Goal: Task Accomplishment & Management: Manage account settings

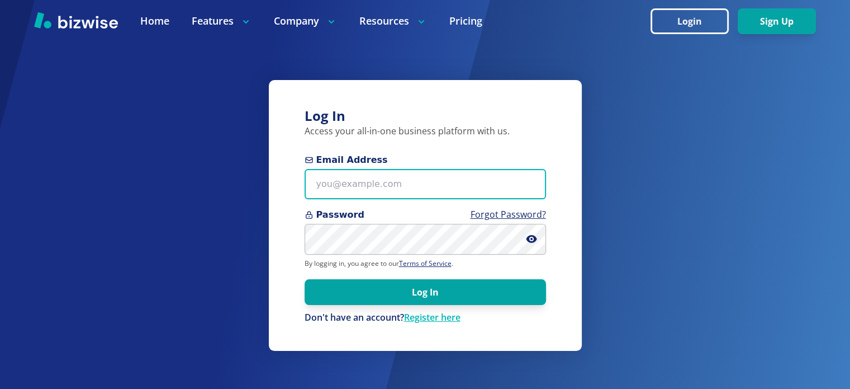
click at [396, 185] on input "Email Address" at bounding box center [425, 184] width 241 height 31
type input "[EMAIL_ADDRESS][DOMAIN_NAME]"
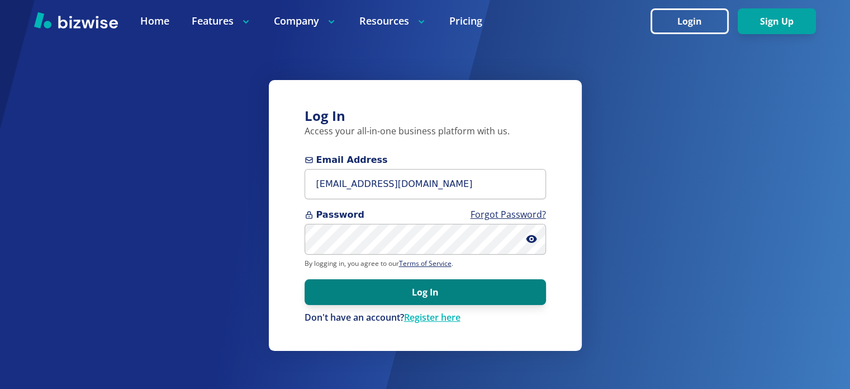
click at [422, 291] on button "Log In" at bounding box center [425, 292] width 241 height 26
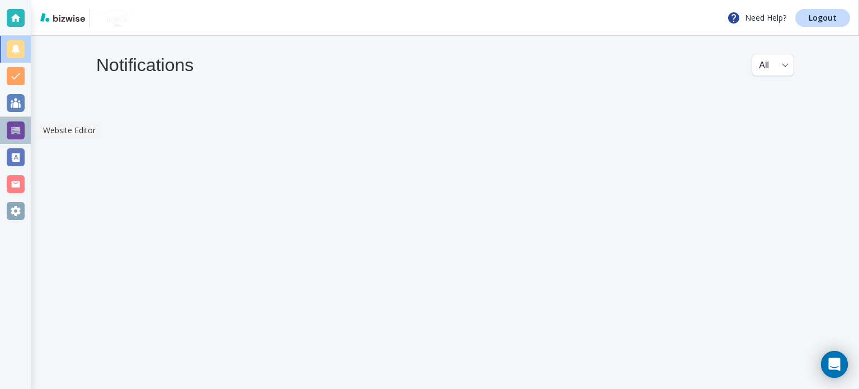
click at [15, 127] on div at bounding box center [16, 130] width 18 height 18
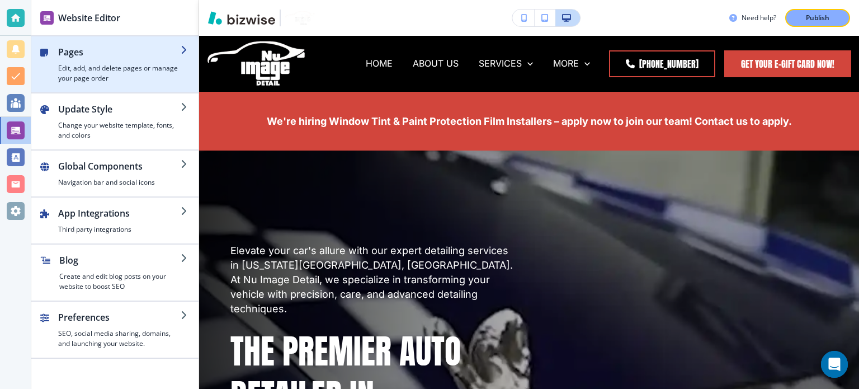
click at [165, 64] on h4 "Edit, add, and delete pages or manage your page order" at bounding box center [119, 73] width 122 height 20
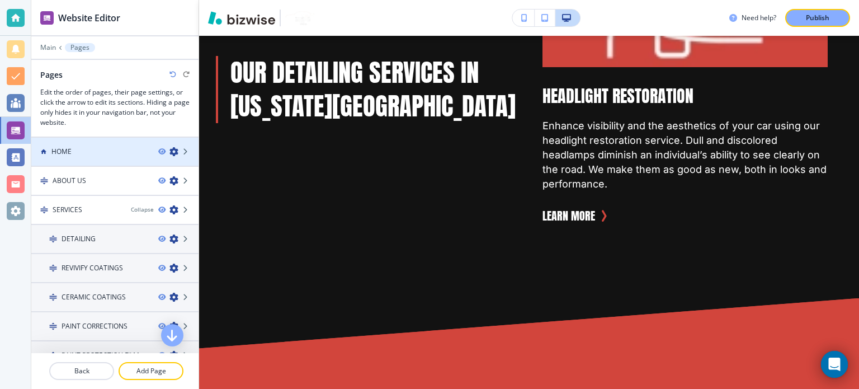
click at [72, 158] on div at bounding box center [114, 161] width 167 height 9
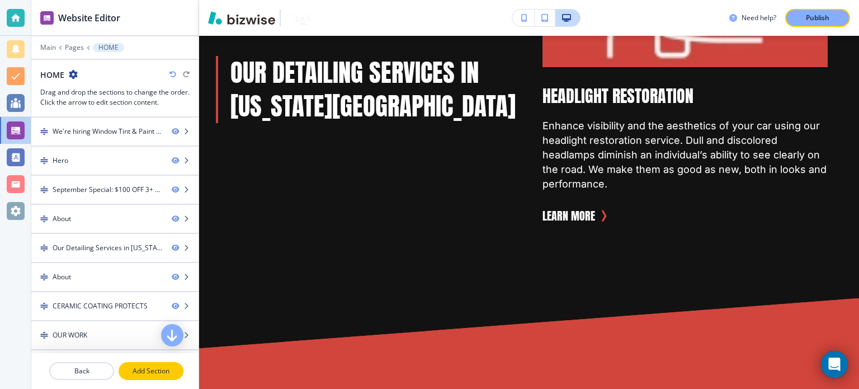
click at [141, 368] on p "Add Section" at bounding box center [151, 371] width 63 height 10
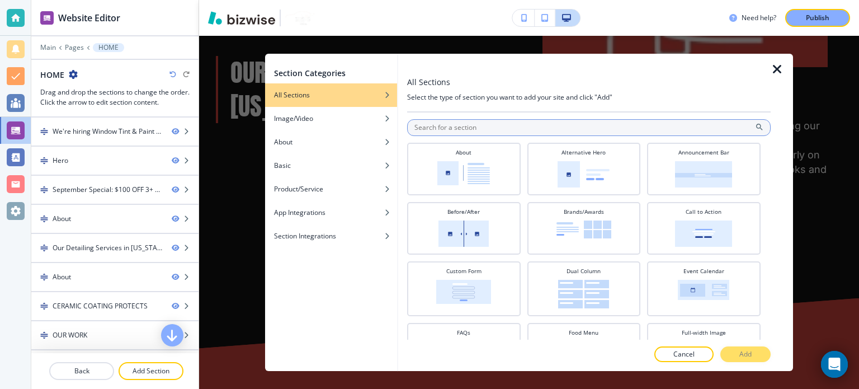
click at [455, 135] on input "text" at bounding box center [588, 127] width 363 height 17
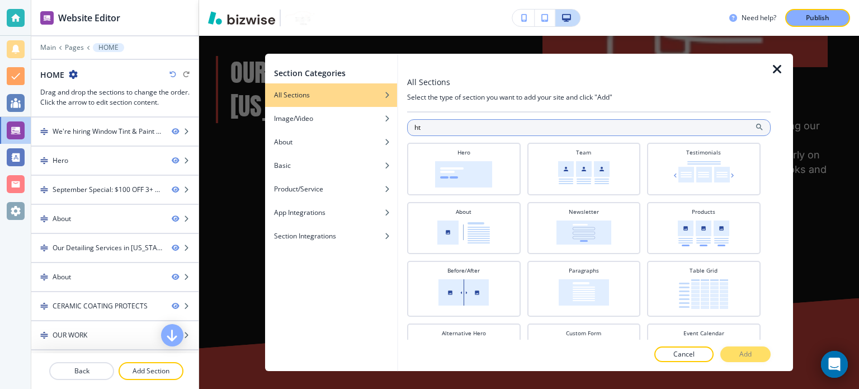
type input "h"
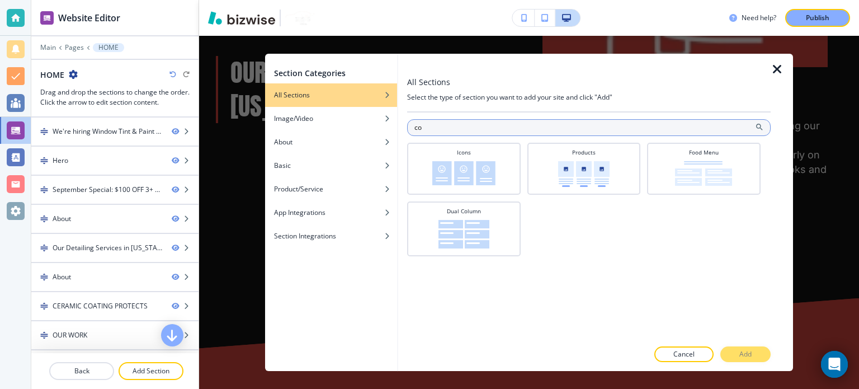
type input "c"
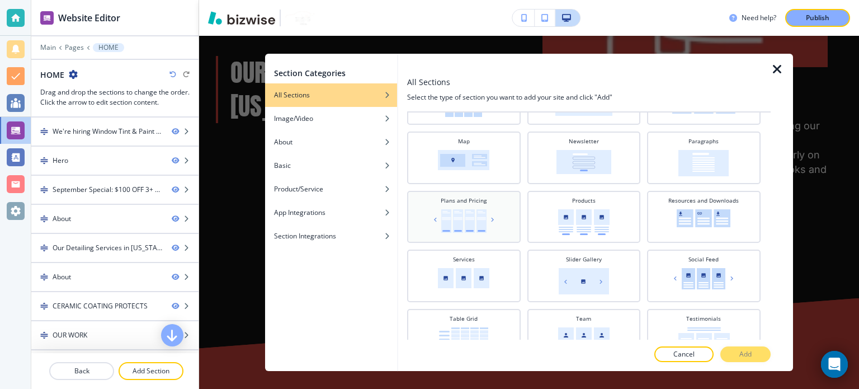
scroll to position [390, 0]
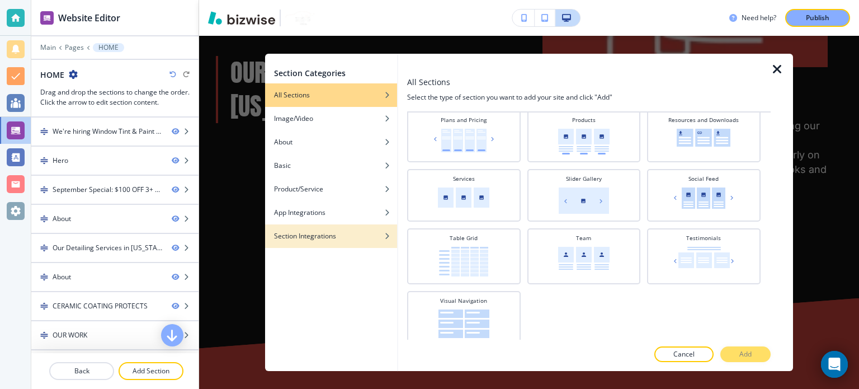
click at [321, 243] on div "button" at bounding box center [331, 244] width 132 height 7
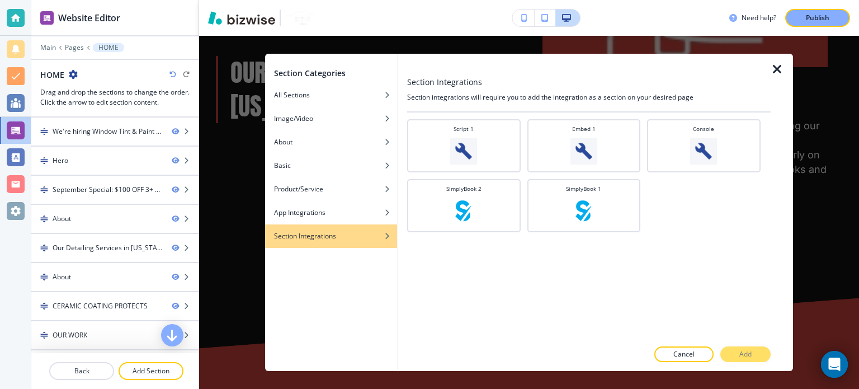
scroll to position [0, 0]
click at [351, 213] on div "App Integrations" at bounding box center [331, 212] width 132 height 10
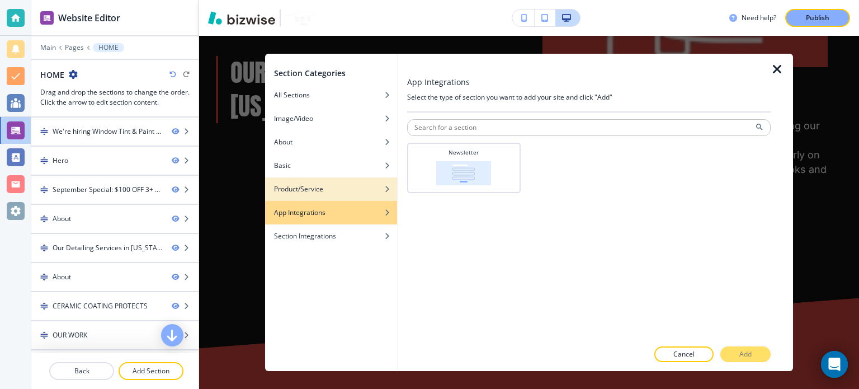
click at [367, 186] on div "Product/Service" at bounding box center [331, 189] width 132 height 10
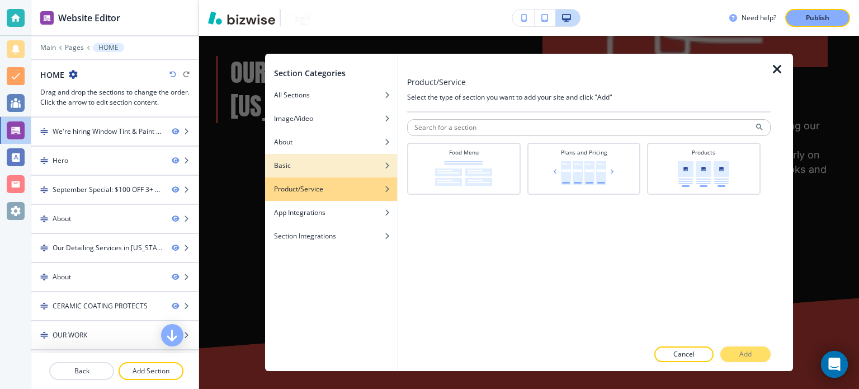
click at [324, 167] on div "Basic" at bounding box center [331, 165] width 132 height 10
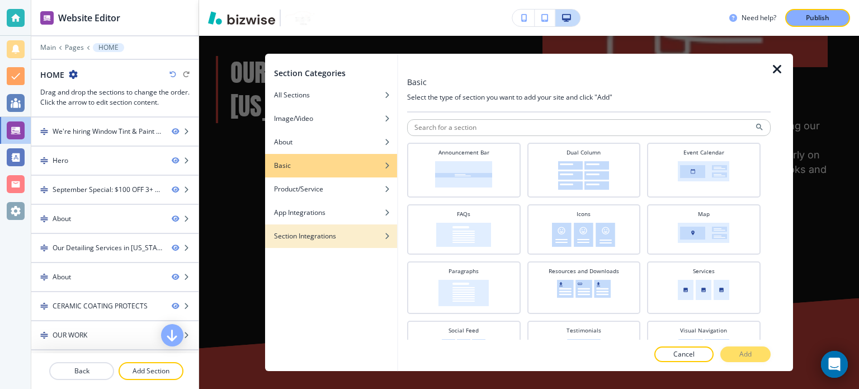
click at [349, 234] on div "Section Integrations" at bounding box center [331, 236] width 132 height 10
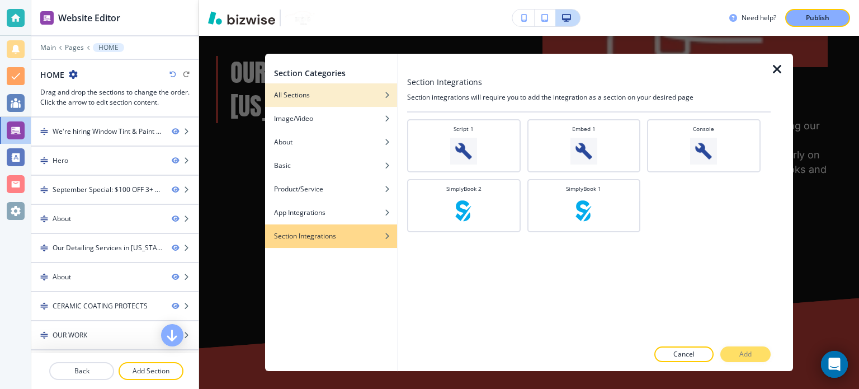
click at [321, 97] on div "All Sections" at bounding box center [331, 95] width 132 height 10
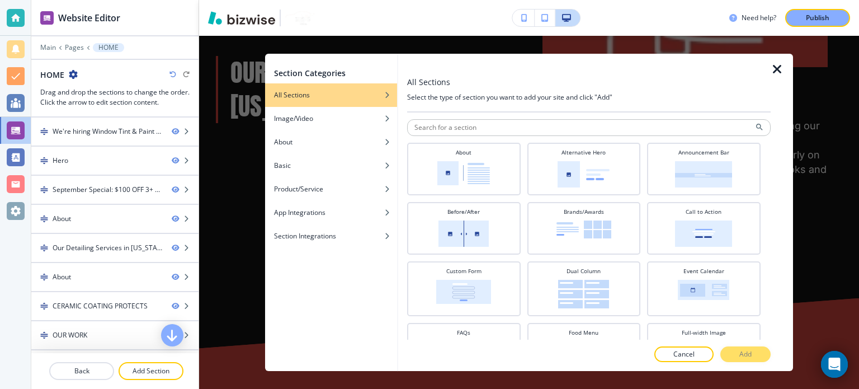
click at [461, 101] on h4 "Select the type of section you want to add your site and click "Add"" at bounding box center [588, 97] width 363 height 10
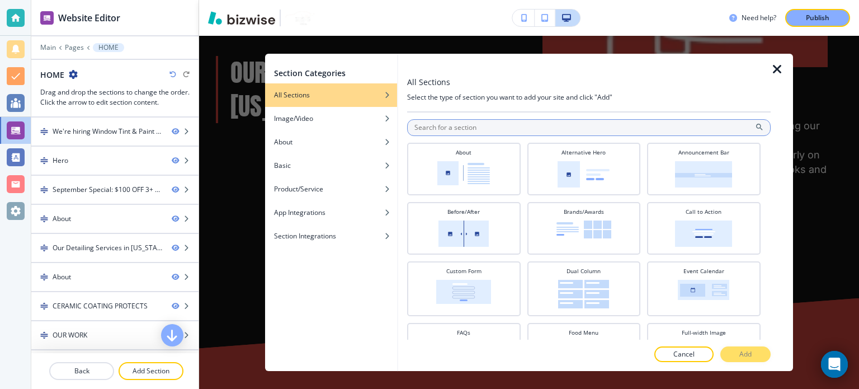
click at [489, 131] on input "text" at bounding box center [588, 127] width 363 height 17
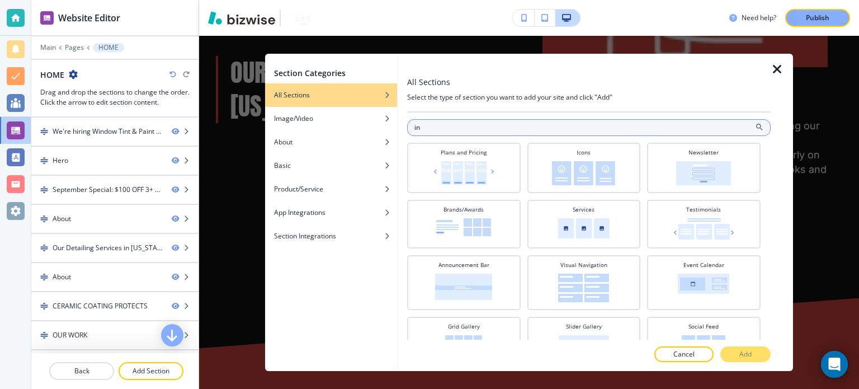
type input "i"
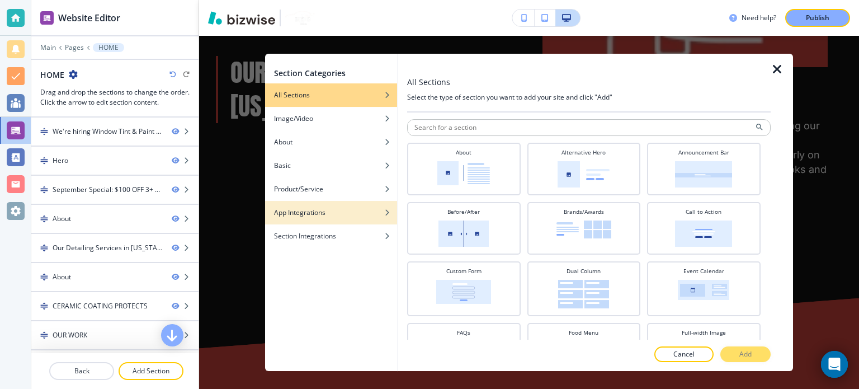
click at [320, 206] on div "button" at bounding box center [331, 204] width 132 height 7
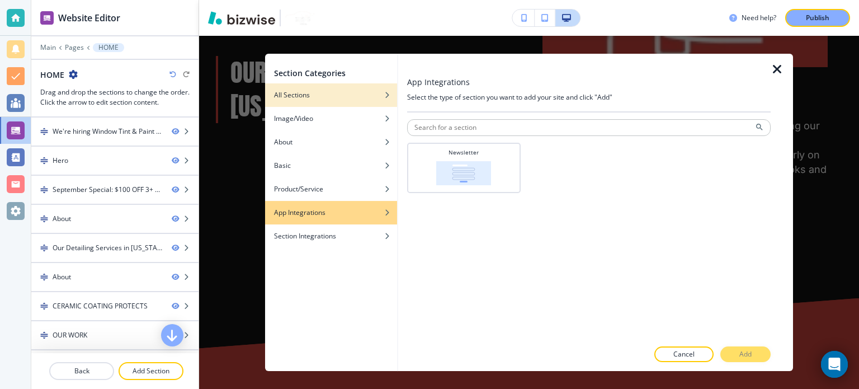
click at [358, 104] on div "button" at bounding box center [331, 103] width 132 height 7
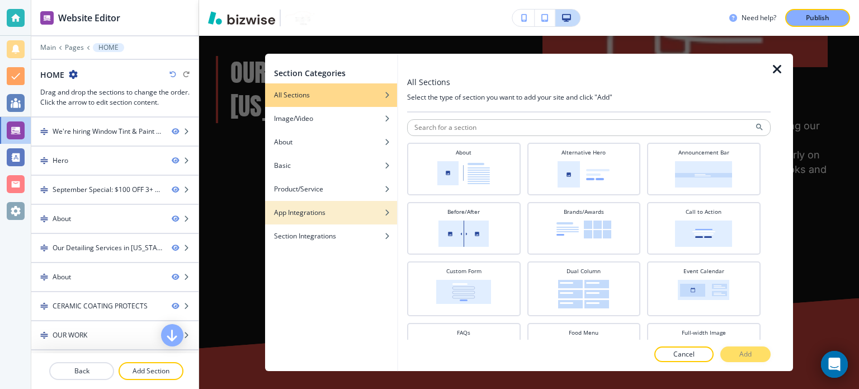
click at [294, 216] on h4 "App Integrations" at bounding box center [299, 212] width 51 height 10
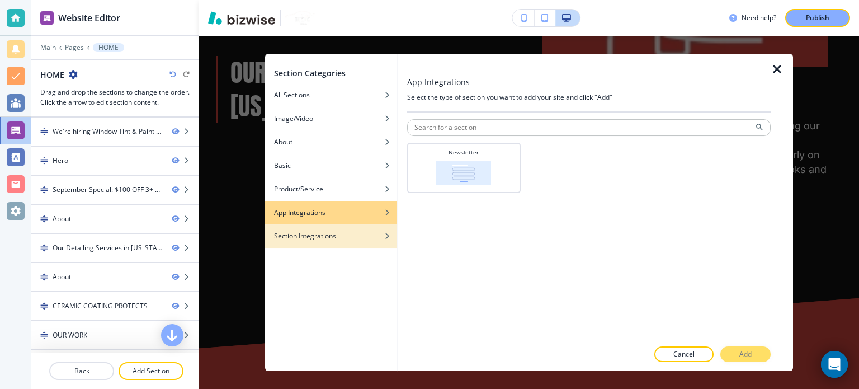
click at [335, 233] on h4 "Section Integrations" at bounding box center [305, 236] width 62 height 10
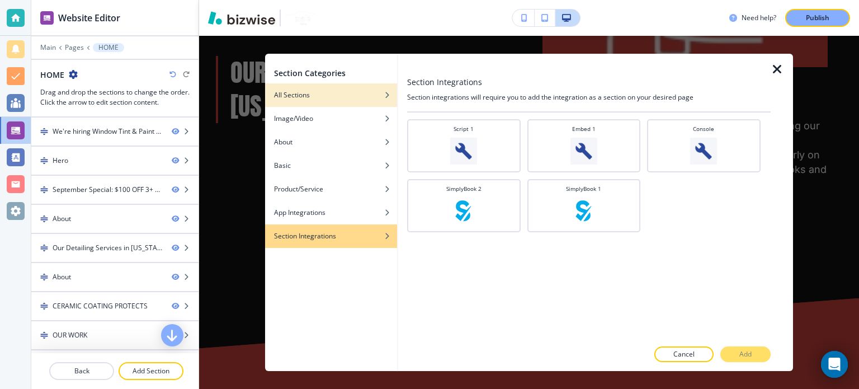
click at [345, 100] on div "button" at bounding box center [331, 103] width 132 height 7
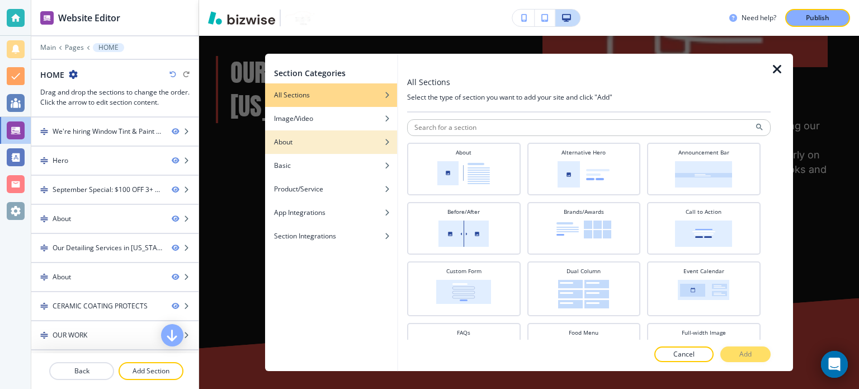
click at [320, 131] on div "button" at bounding box center [331, 133] width 132 height 7
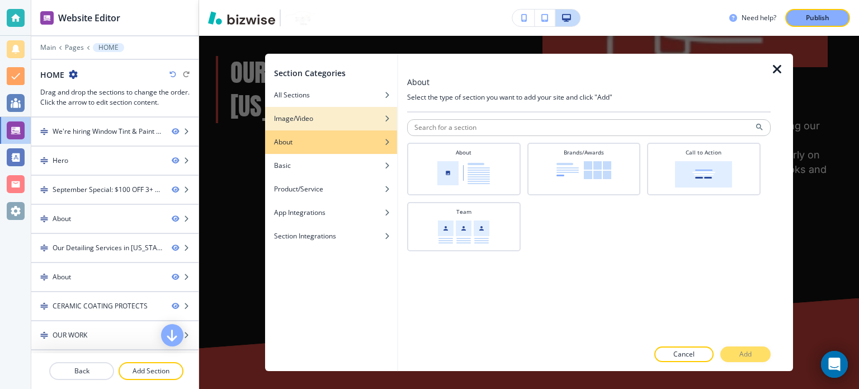
click at [336, 111] on div "button" at bounding box center [331, 110] width 132 height 7
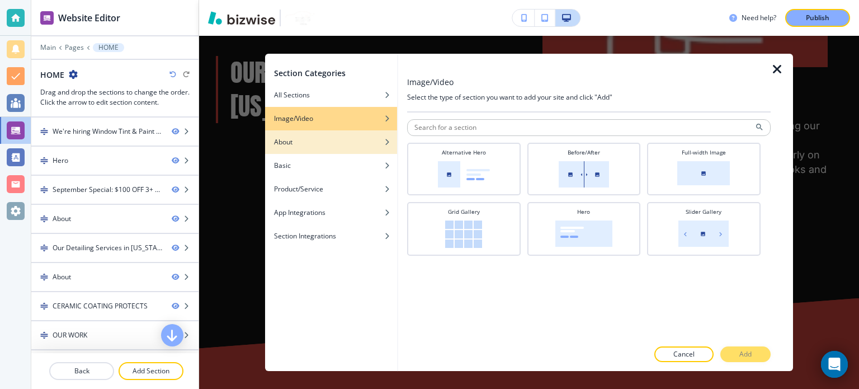
click at [329, 149] on div "button" at bounding box center [331, 150] width 132 height 7
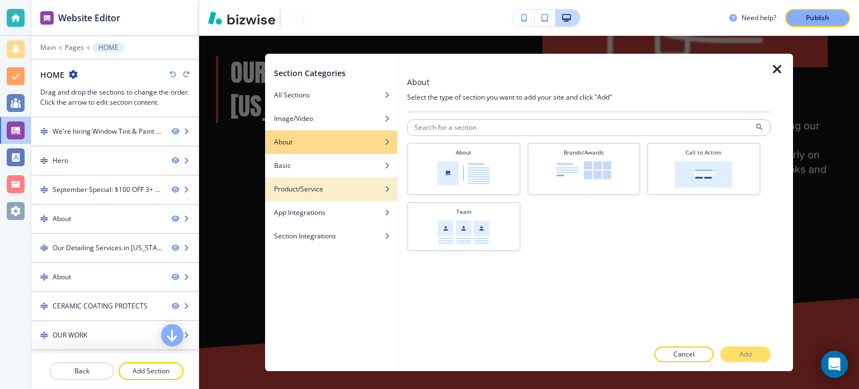
click at [327, 181] on div "button" at bounding box center [331, 180] width 132 height 7
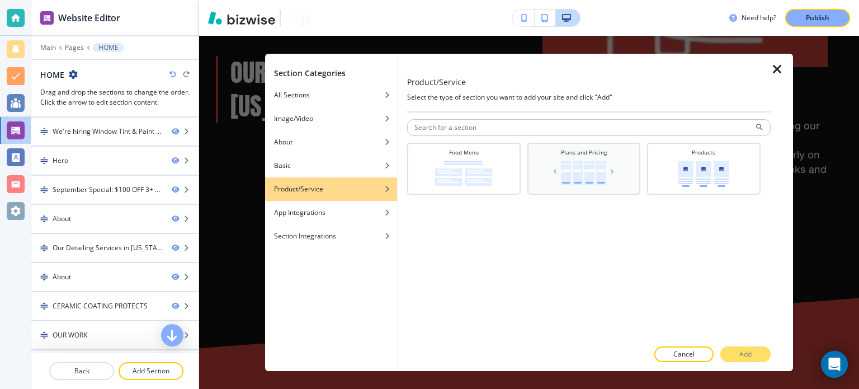
click at [599, 161] on img at bounding box center [583, 172] width 65 height 23
click at [754, 356] on button "Add" at bounding box center [745, 354] width 50 height 16
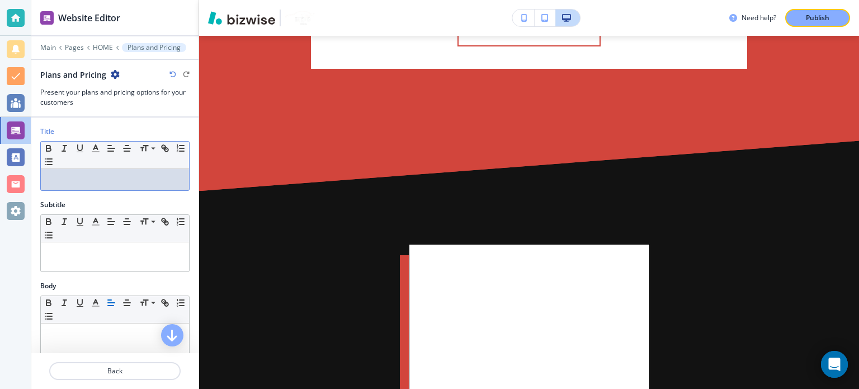
click at [72, 172] on div at bounding box center [115, 179] width 148 height 21
click at [93, 252] on p at bounding box center [114, 253] width 137 height 10
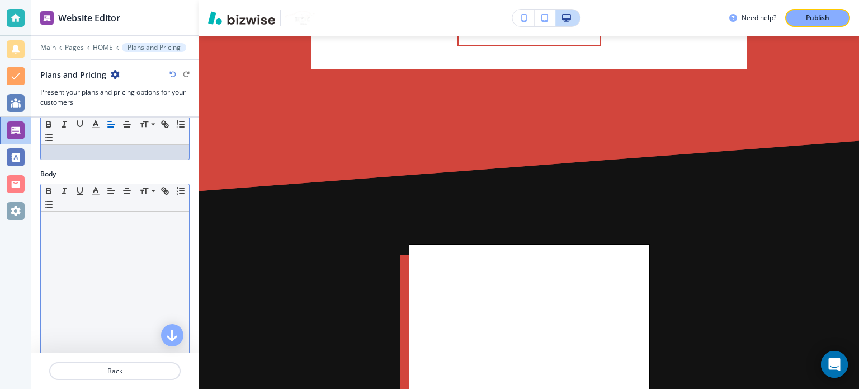
click at [92, 245] on div at bounding box center [115, 283] width 148 height 145
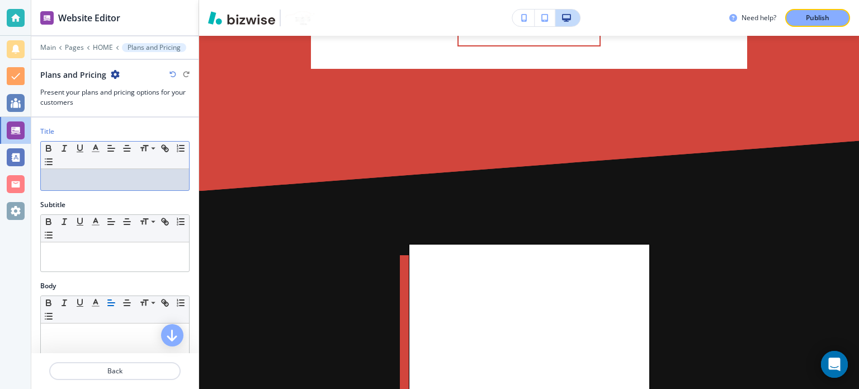
click at [100, 183] on p at bounding box center [114, 179] width 137 height 10
click at [94, 253] on p at bounding box center [114, 253] width 137 height 10
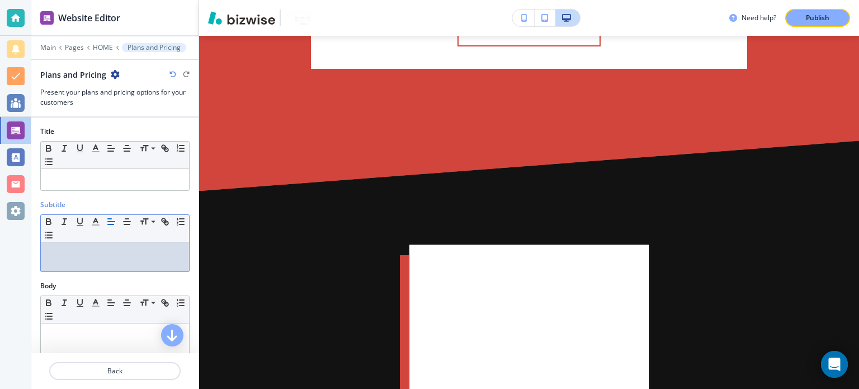
scroll to position [112, 0]
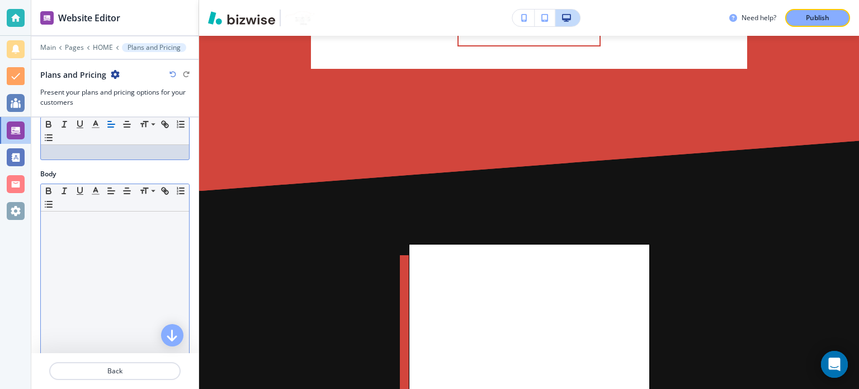
click at [94, 253] on div at bounding box center [115, 283] width 148 height 145
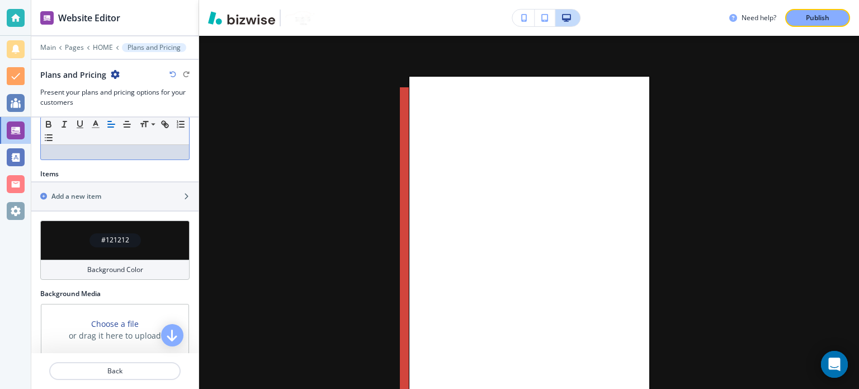
scroll to position [282, 0]
